Goal: Information Seeking & Learning: Find specific fact

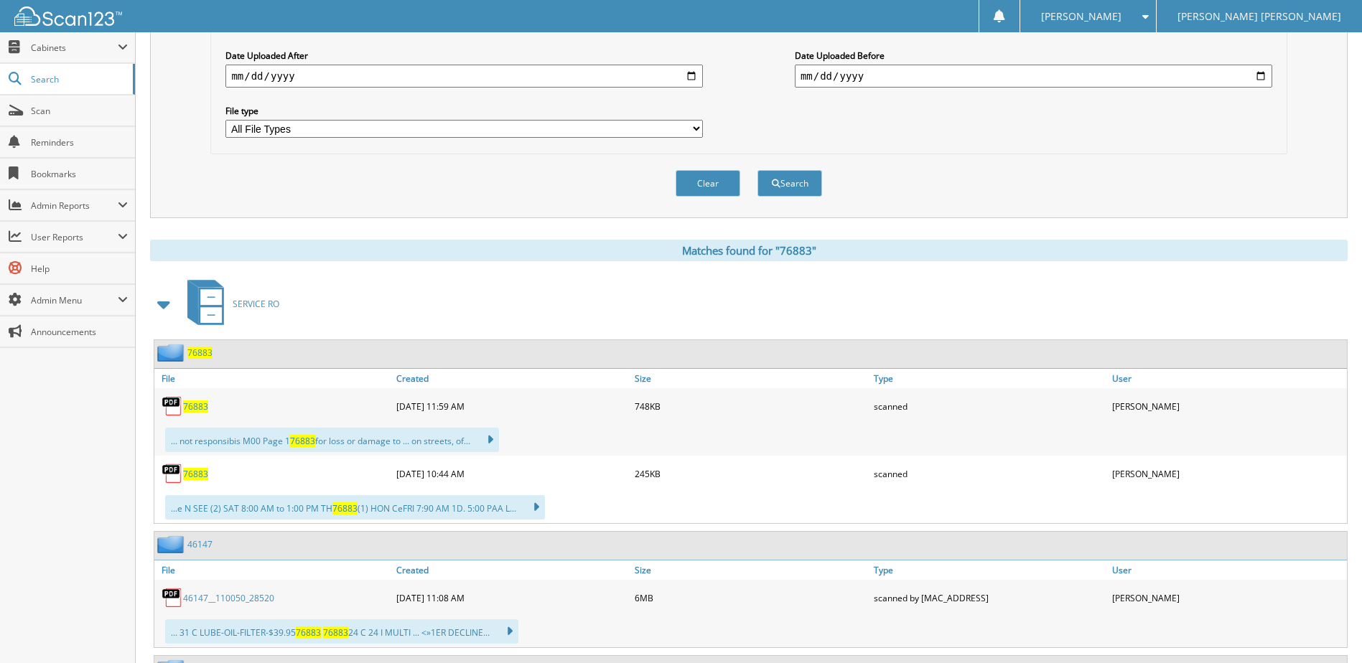
scroll to position [431, 0]
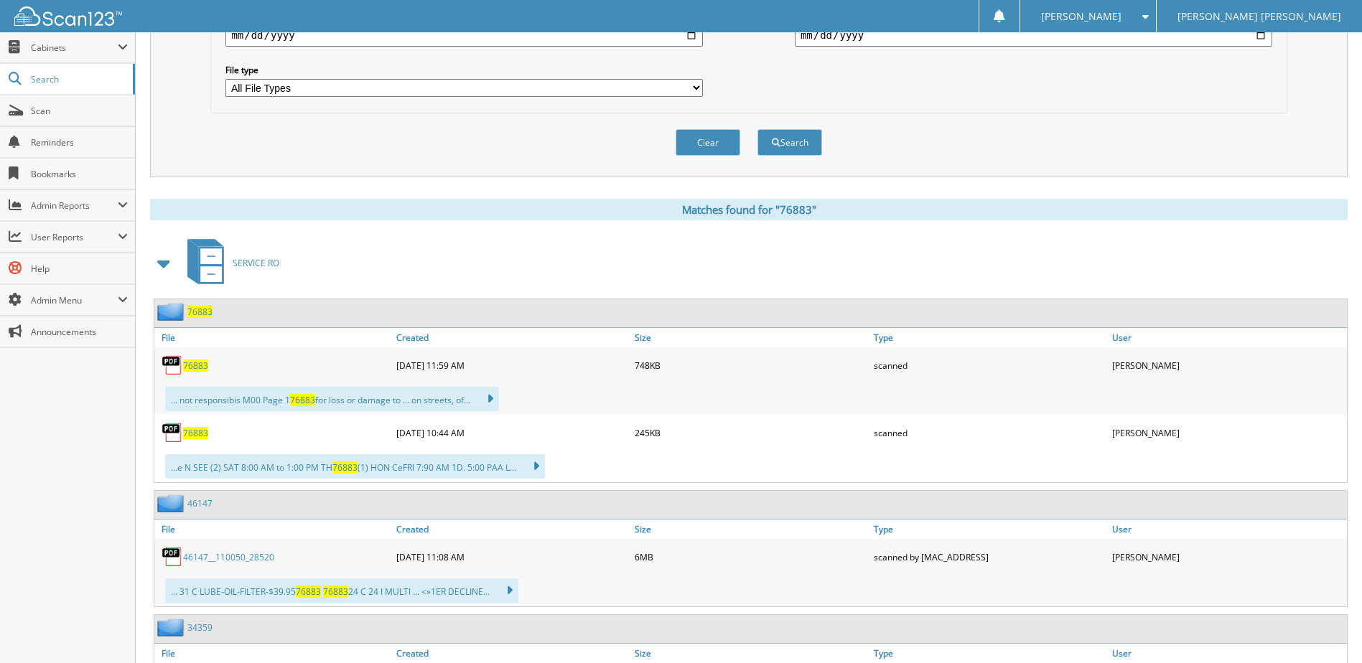
click at [197, 433] on span "76883" at bounding box center [195, 433] width 25 height 12
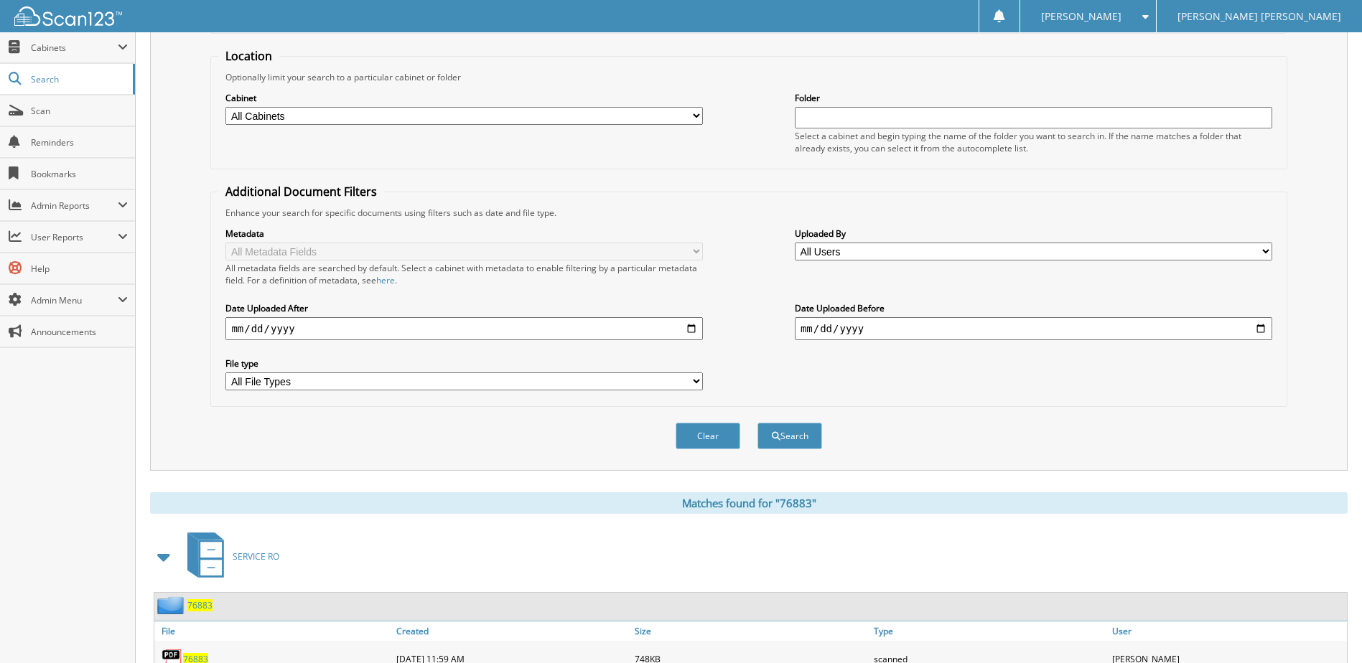
scroll to position [0, 0]
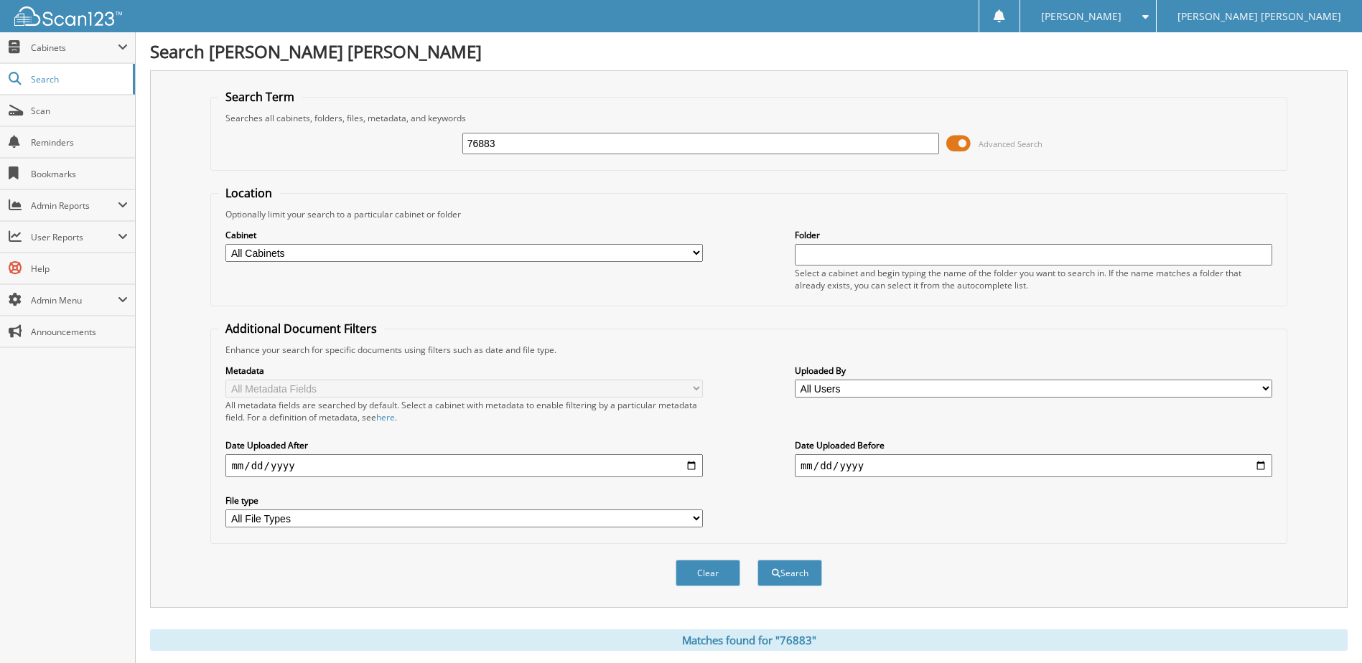
drag, startPoint x: 516, startPoint y: 144, endPoint x: 396, endPoint y: 136, distance: 120.1
click at [398, 136] on div "76883 Advanced Search" at bounding box center [748, 143] width 1060 height 39
type input "78954"
click at [757, 560] on button "Search" at bounding box center [789, 573] width 65 height 27
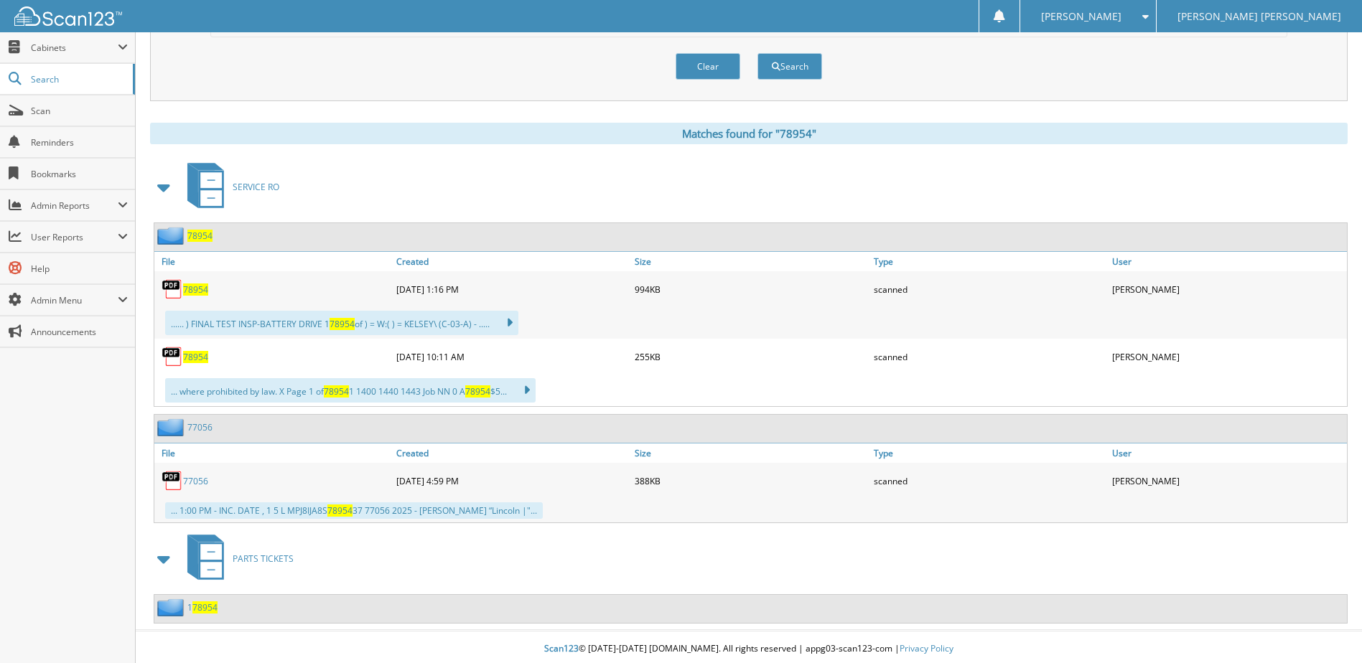
scroll to position [511, 0]
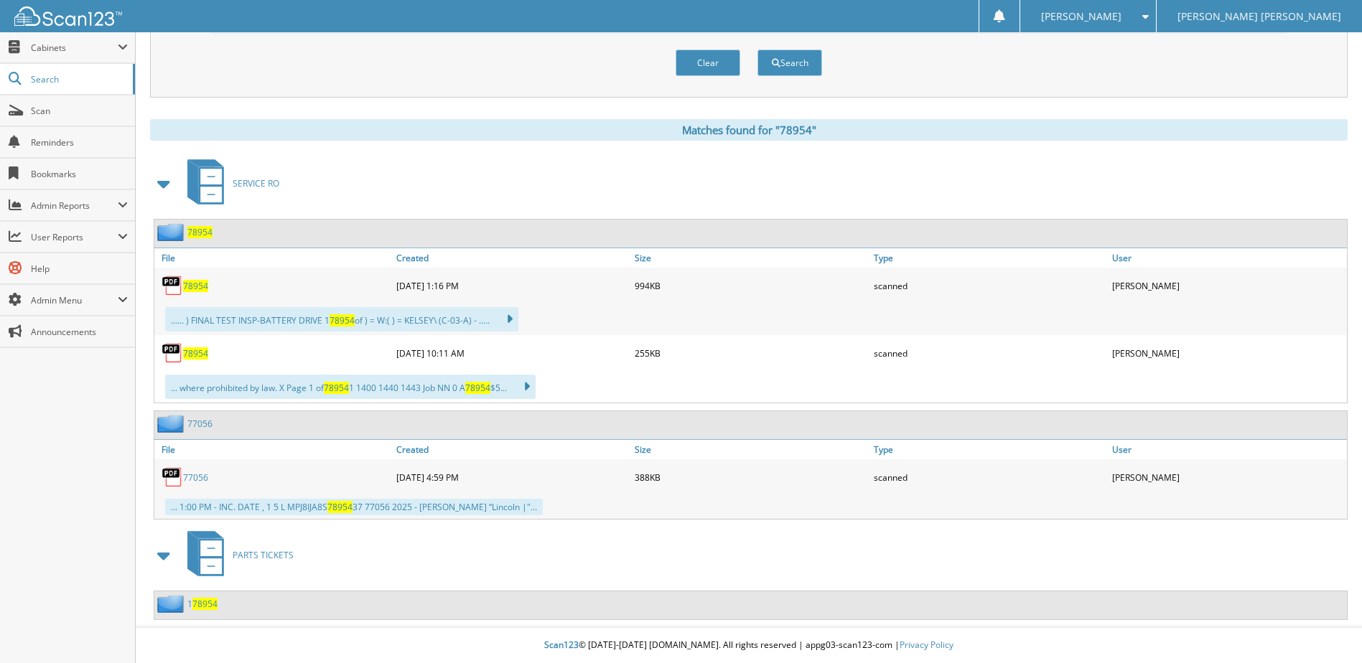
click at [195, 348] on span "78954" at bounding box center [195, 353] width 25 height 12
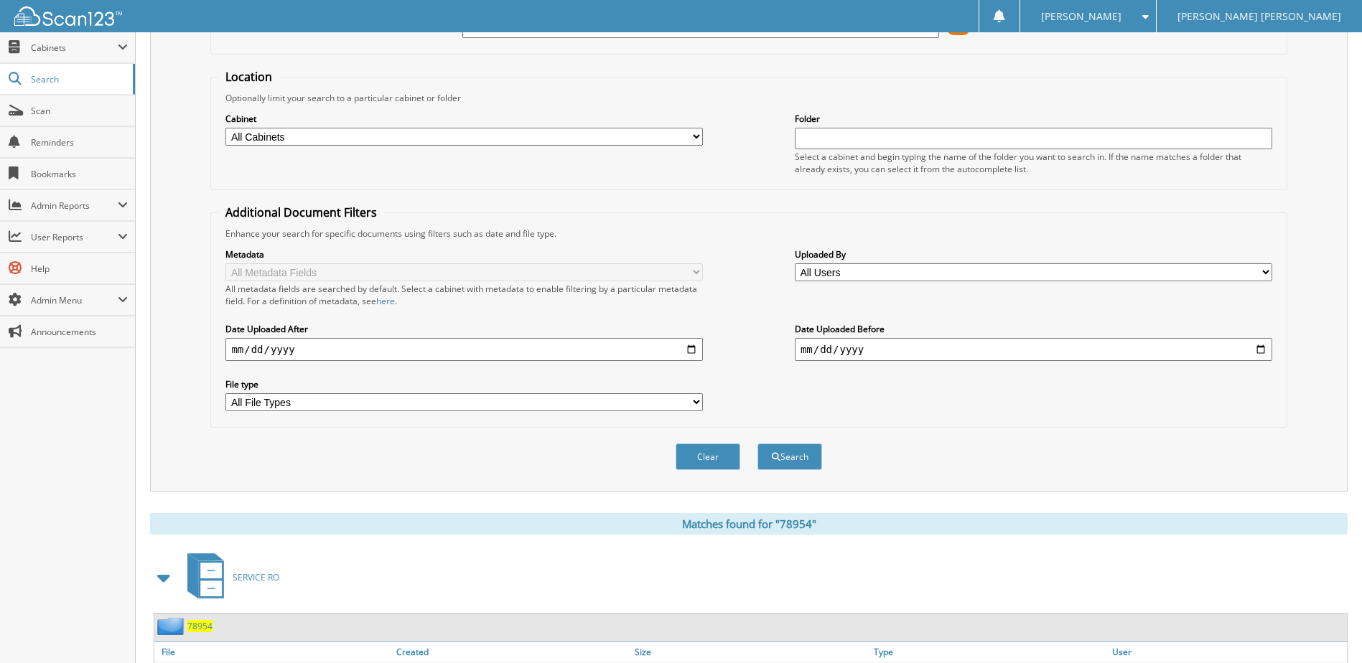
scroll to position [9, 0]
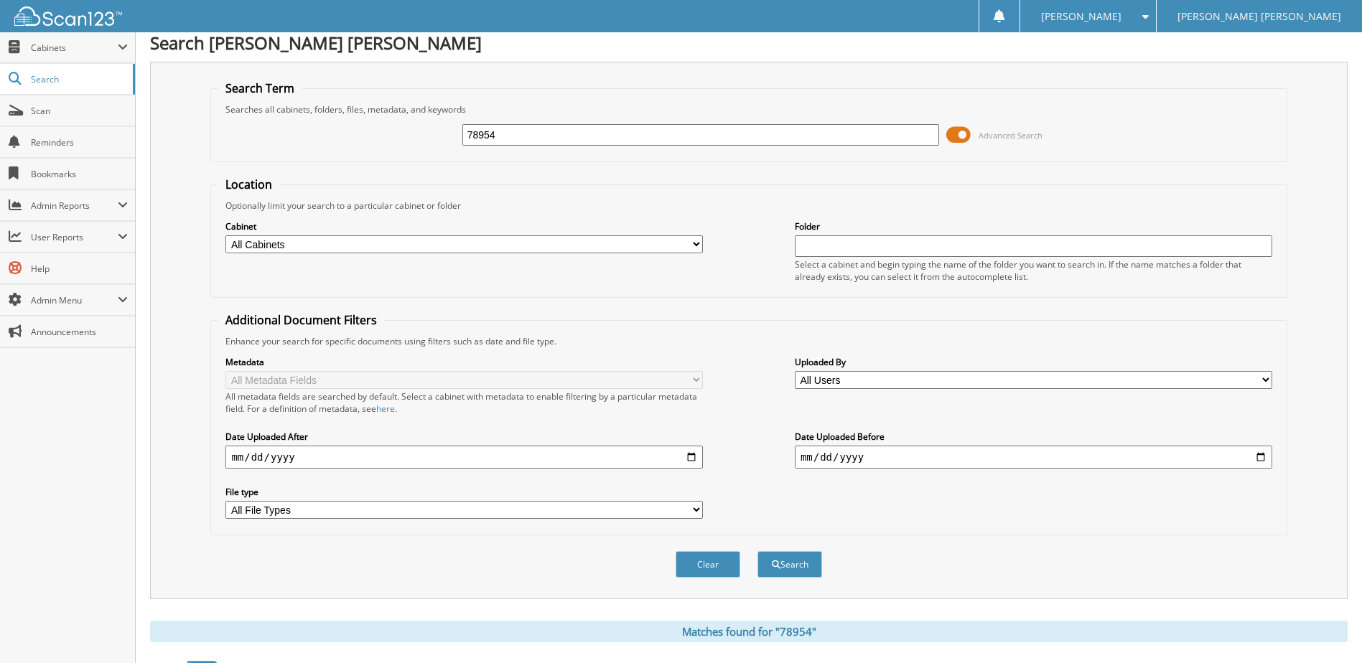
click at [515, 131] on input "78954" at bounding box center [700, 135] width 477 height 22
type input "CRM"
click at [757, 551] on button "Search" at bounding box center [789, 564] width 65 height 27
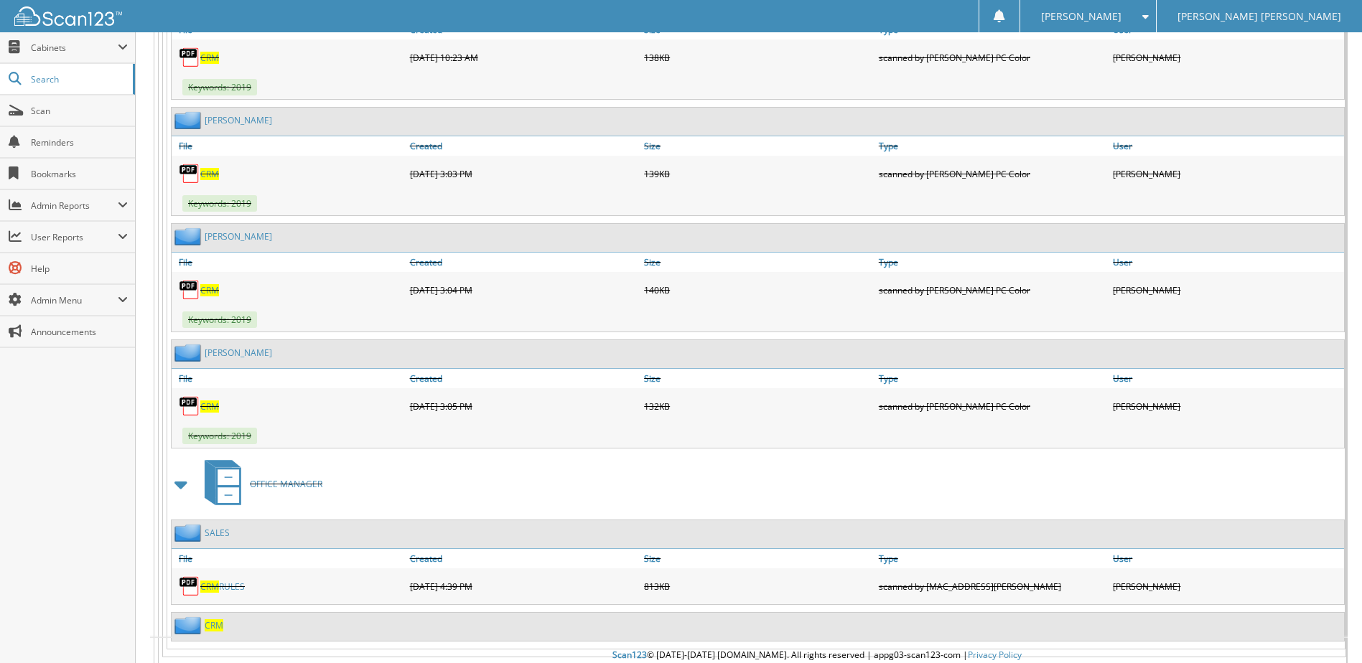
scroll to position [34323, 0]
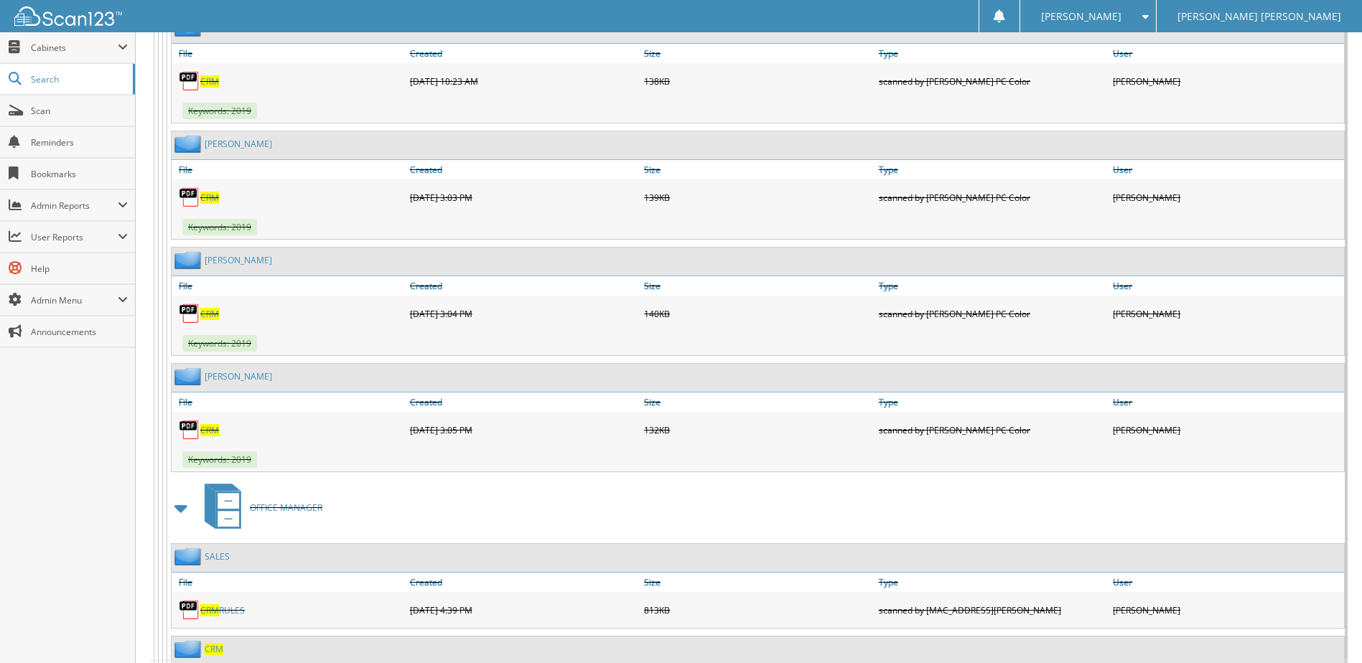
click at [211, 643] on span "CRM" at bounding box center [214, 649] width 19 height 12
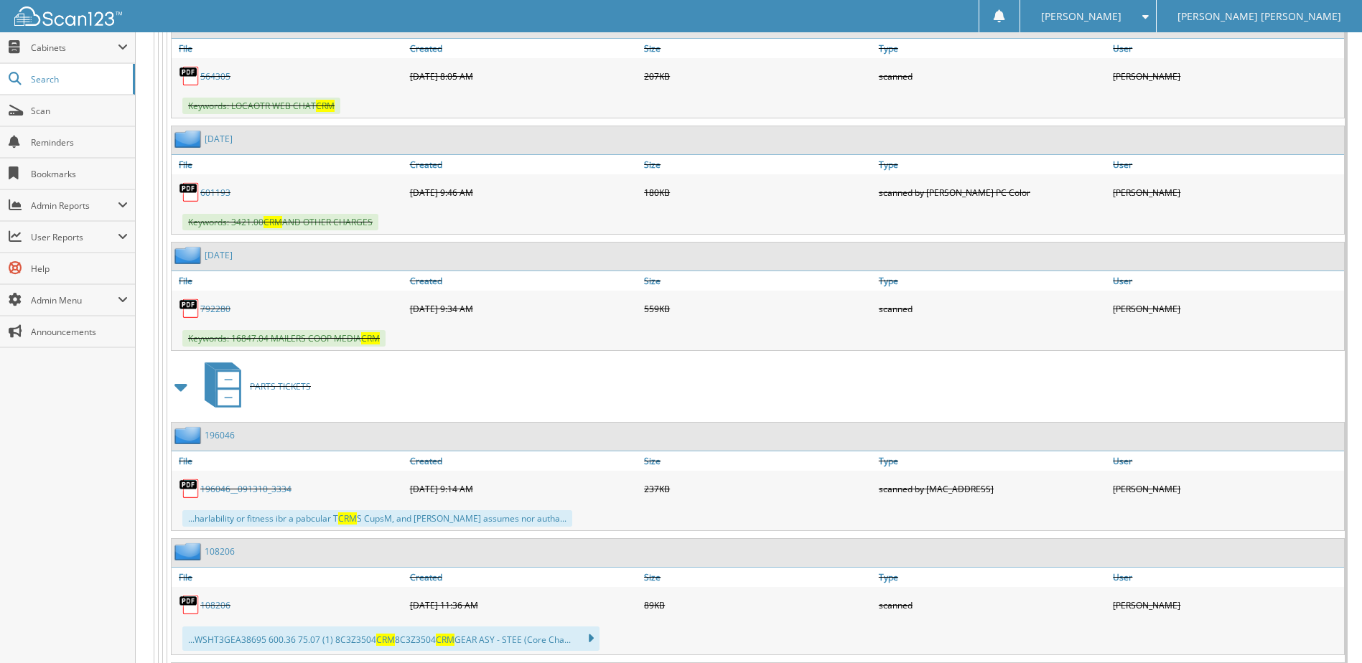
scroll to position [30647, 0]
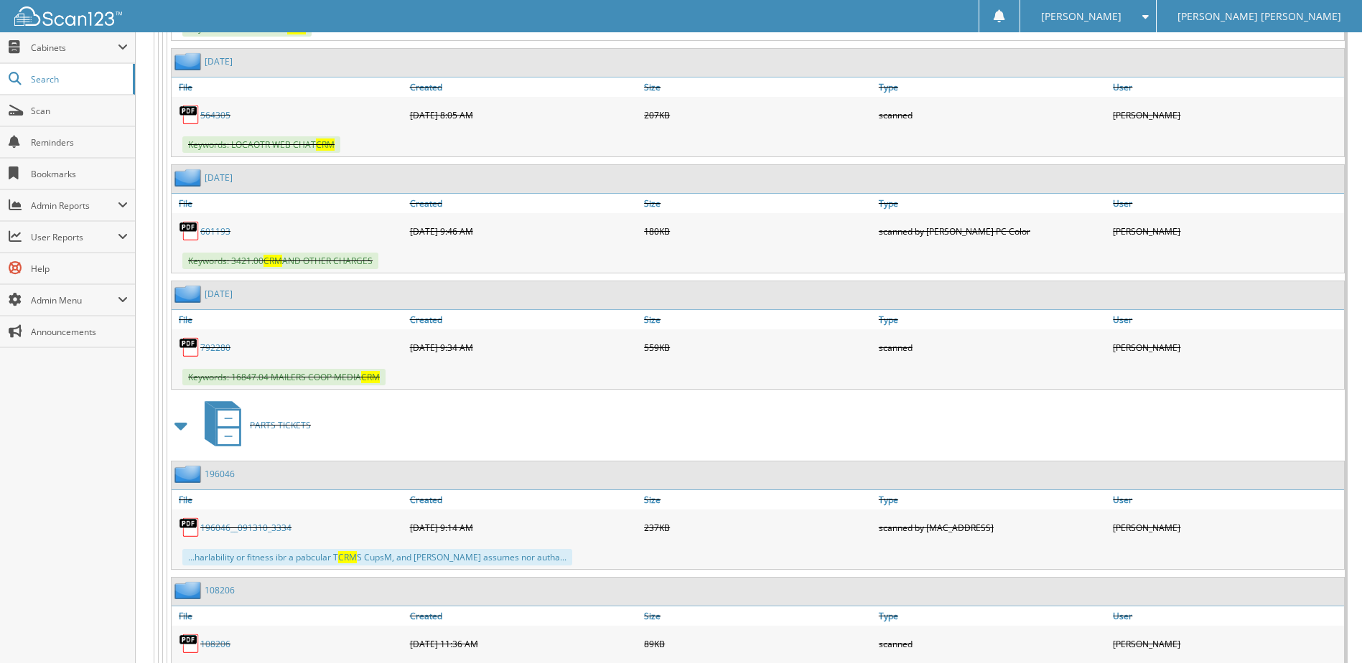
click at [210, 346] on link "792280" at bounding box center [215, 348] width 30 height 12
